Goal: Information Seeking & Learning: Learn about a topic

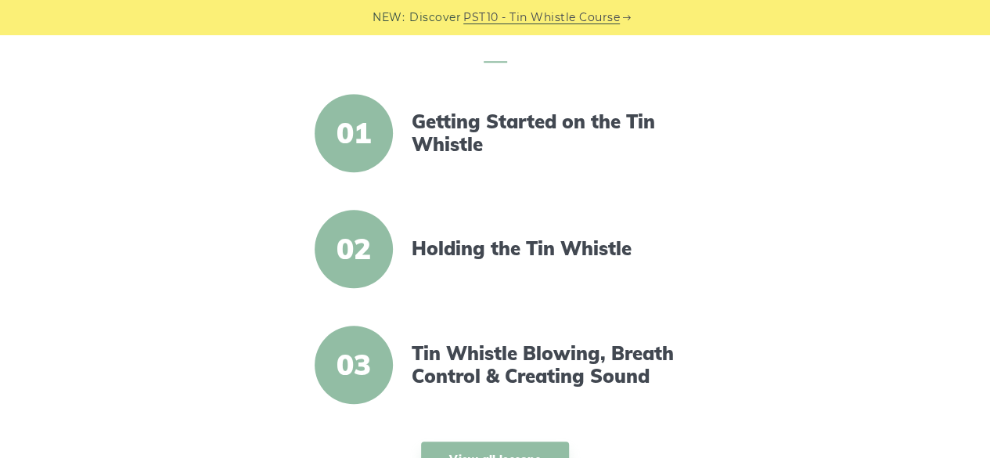
scroll to position [581, 0]
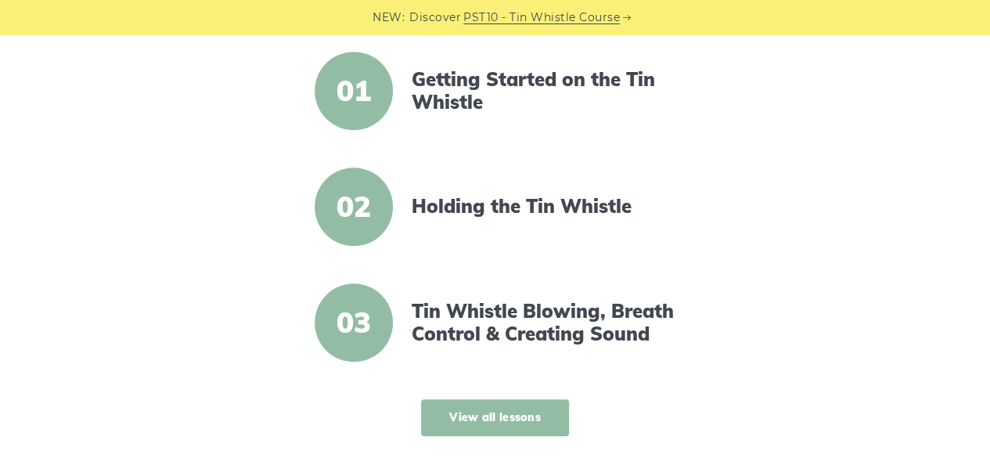
click at [518, 428] on link "View all lessons" at bounding box center [495, 417] width 148 height 37
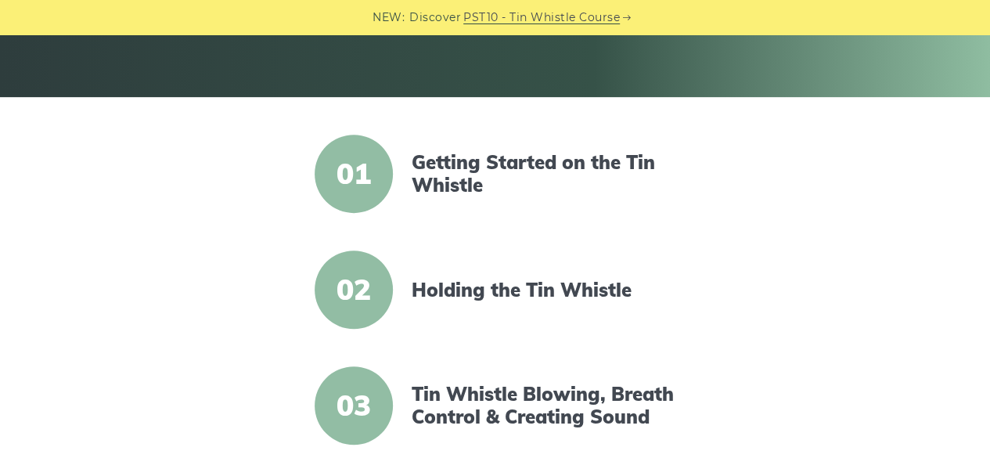
scroll to position [313, 0]
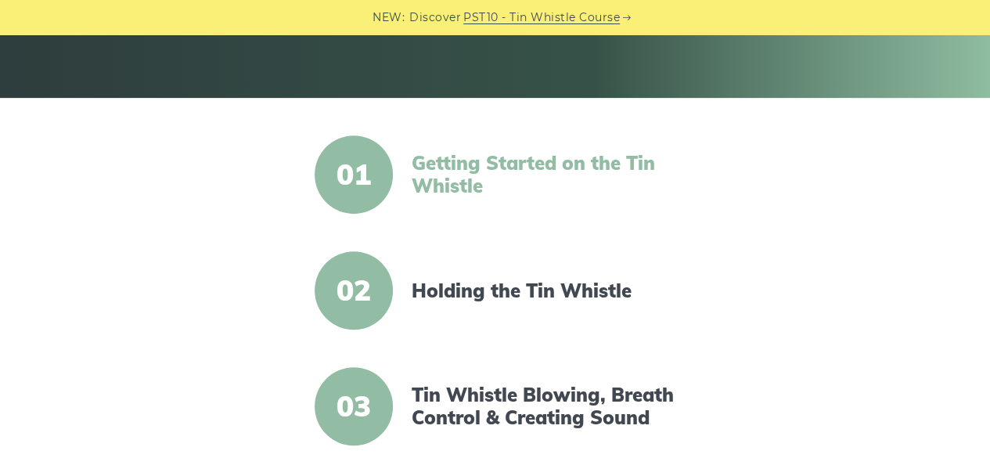
click at [530, 153] on link "Getting Started on the Tin Whistle" at bounding box center [546, 174] width 269 height 45
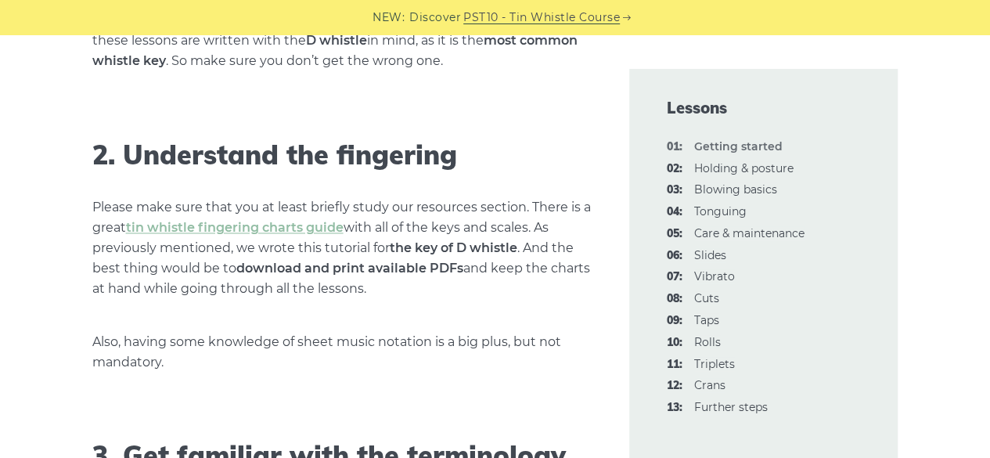
scroll to position [1172, 0]
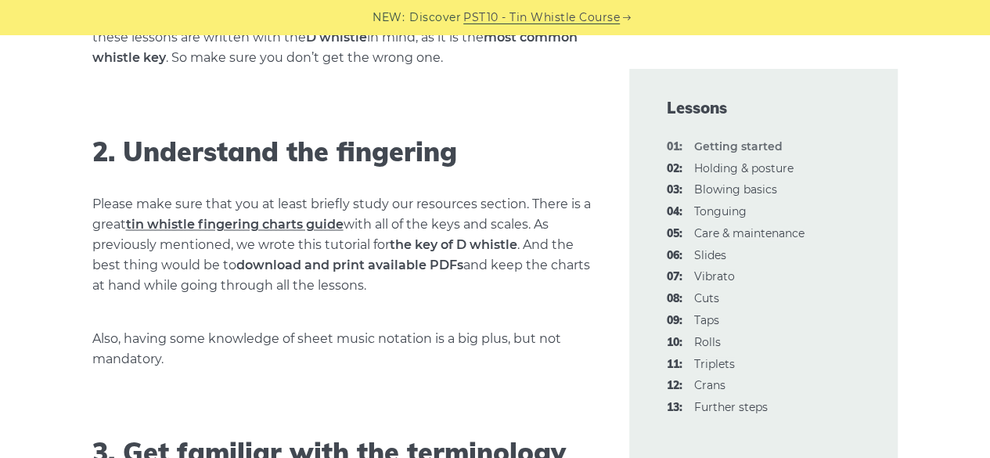
click at [233, 225] on link "tin whistle fingering charts guide" at bounding box center [235, 224] width 218 height 15
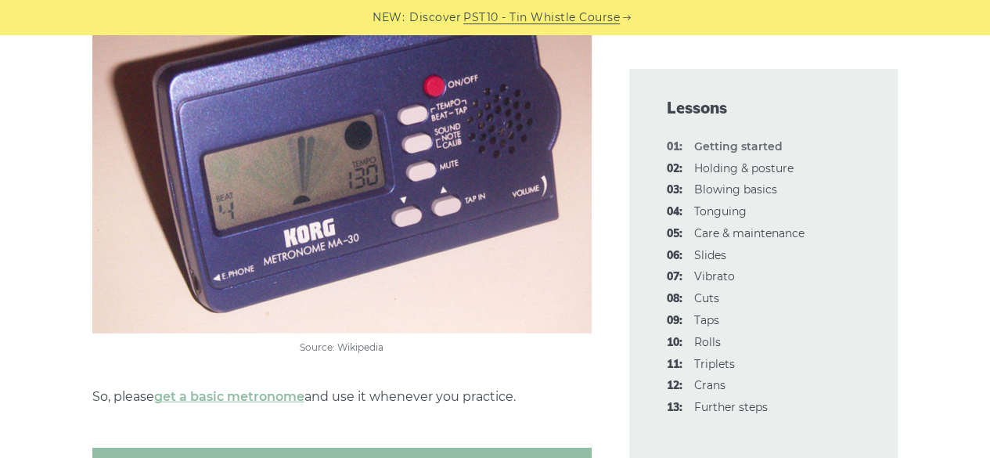
scroll to position [2079, 0]
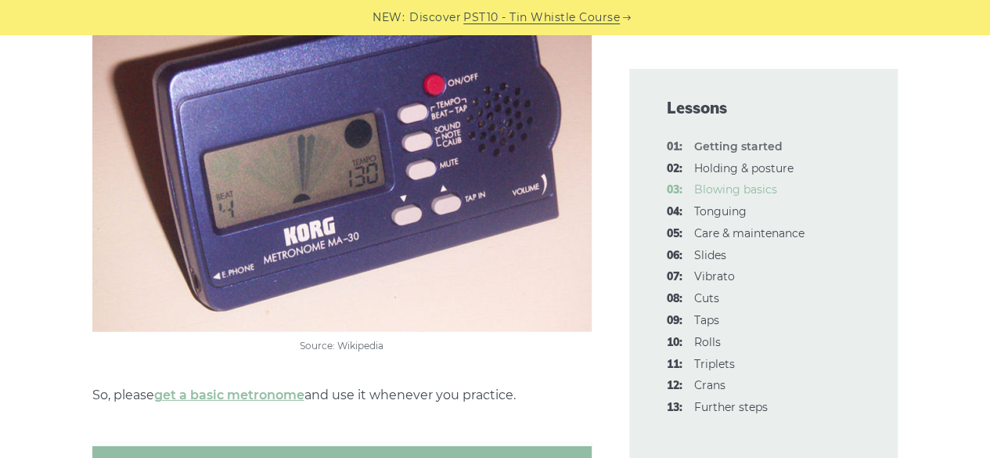
click at [707, 189] on link "03: Blowing basics" at bounding box center [735, 189] width 83 height 14
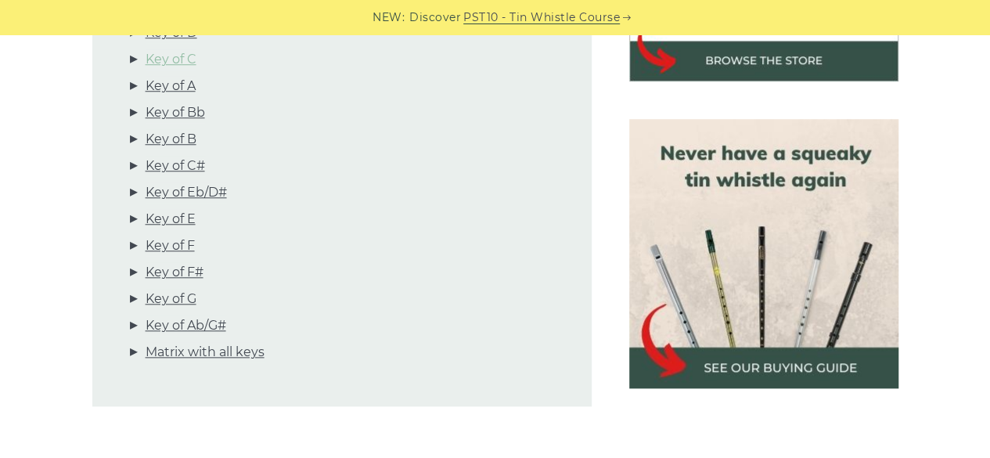
click at [186, 59] on link "Key of C" at bounding box center [171, 59] width 51 height 20
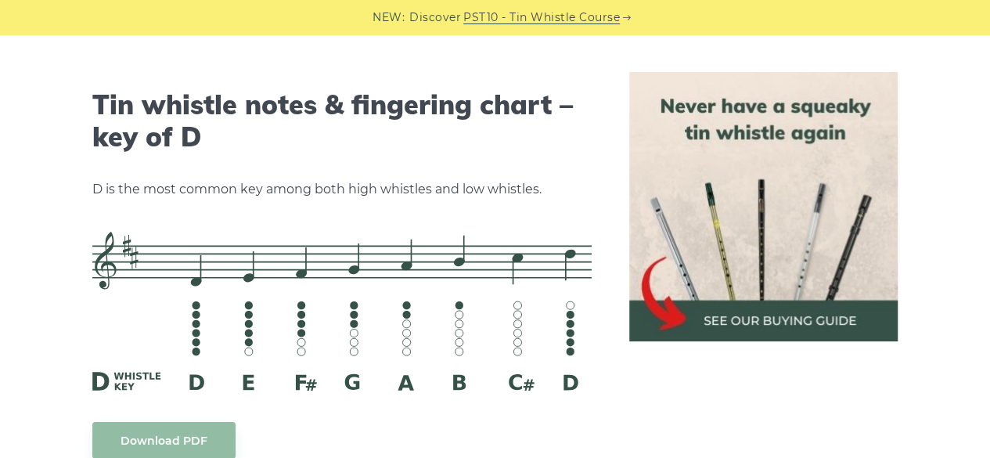
scroll to position [2409, 0]
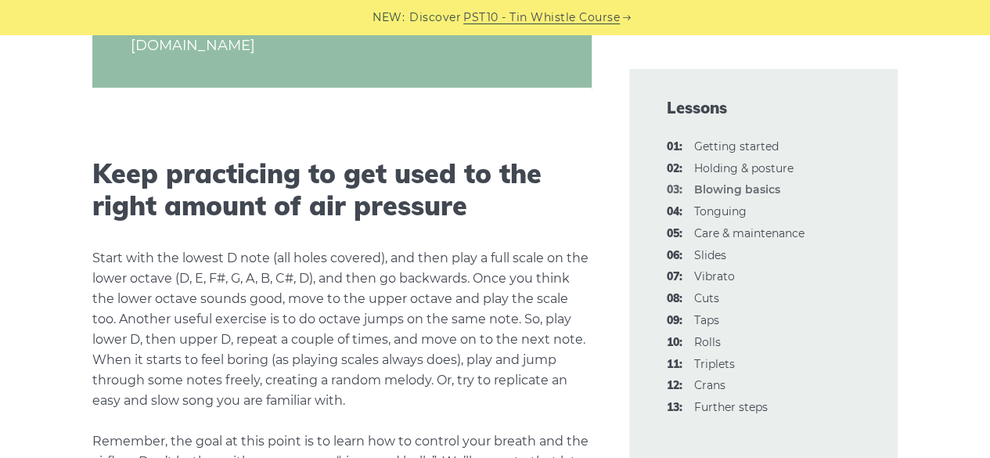
scroll to position [2927, 0]
click at [712, 329] on li "09: Taps" at bounding box center [764, 321] width 194 height 19
click at [712, 325] on link "09: Taps" at bounding box center [706, 321] width 25 height 14
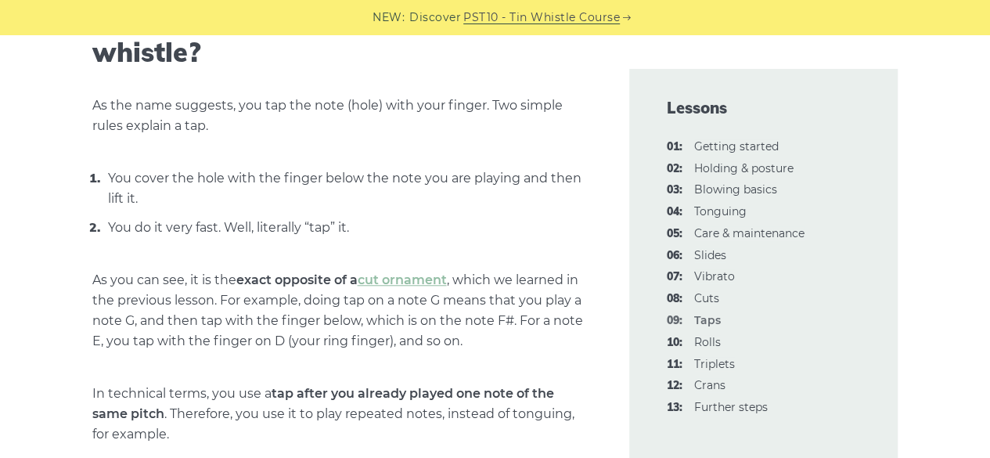
scroll to position [610, 0]
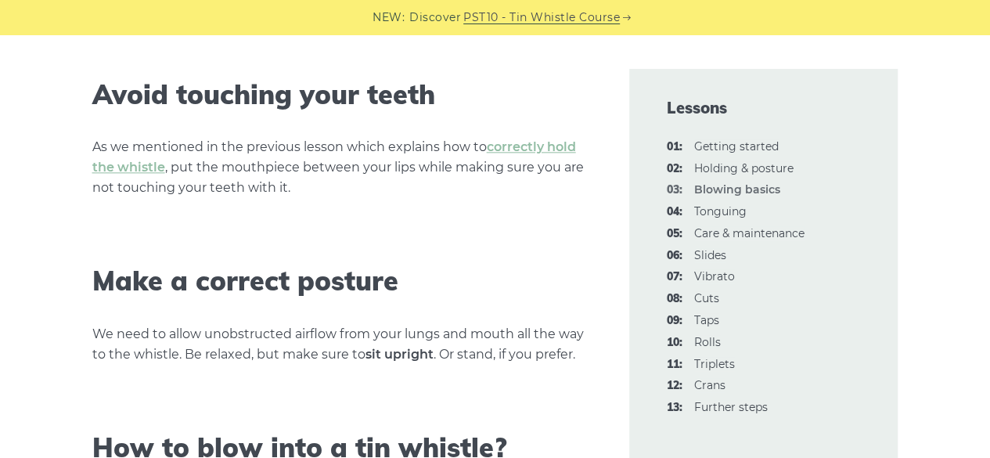
scroll to position [907, 0]
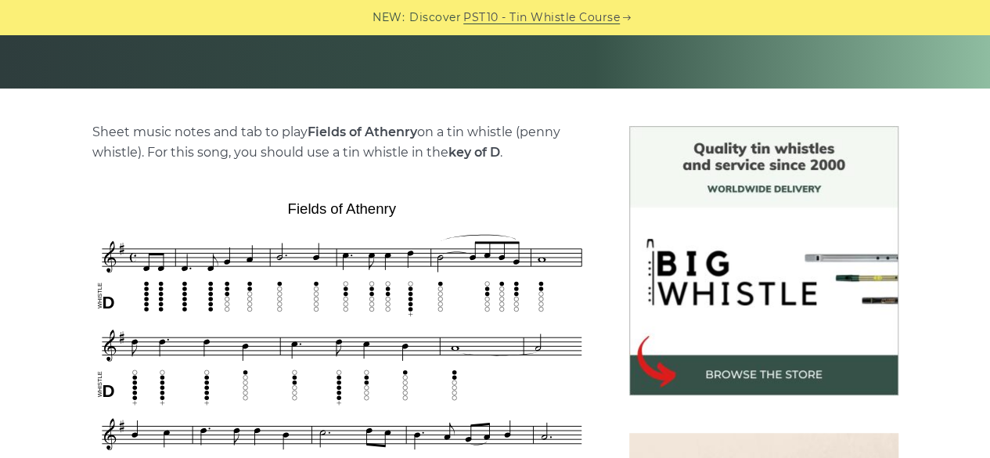
scroll to position [329, 0]
